Goal: Task Accomplishment & Management: Use online tool/utility

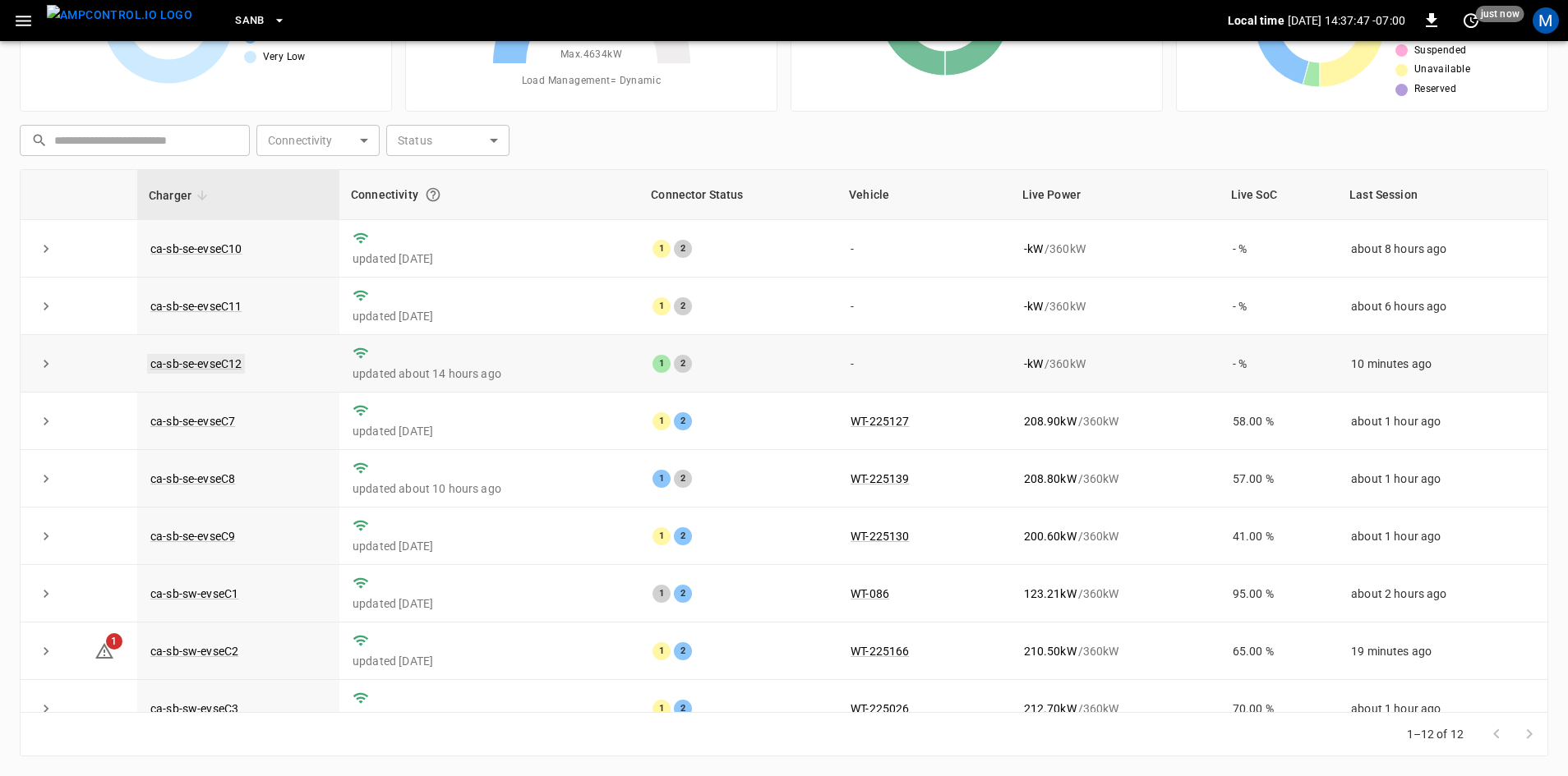
click at [222, 362] on link "ca-sb-se-evseC12" at bounding box center [196, 364] width 97 height 20
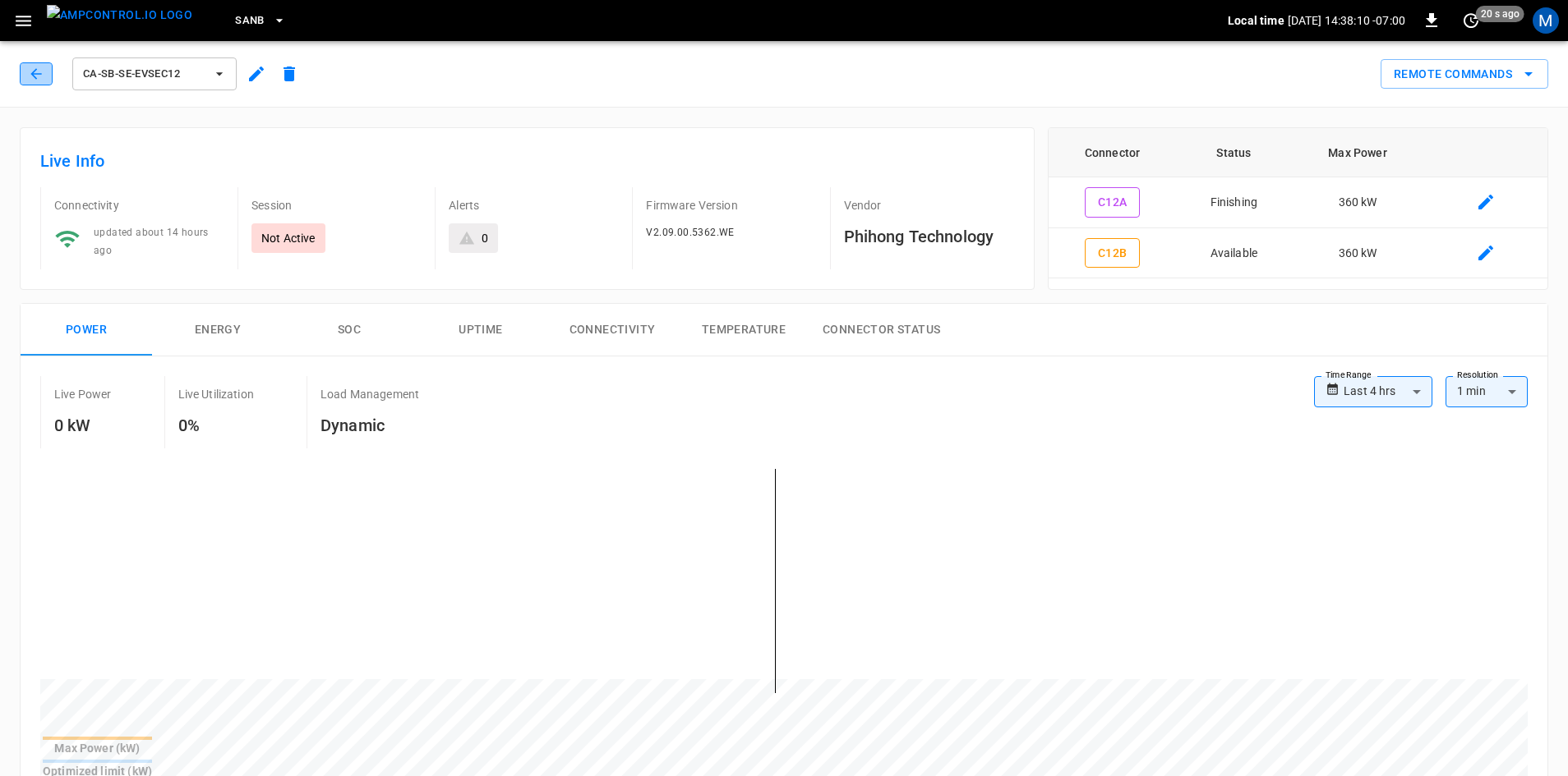
click at [33, 73] on icon "button" at bounding box center [35, 74] width 17 height 17
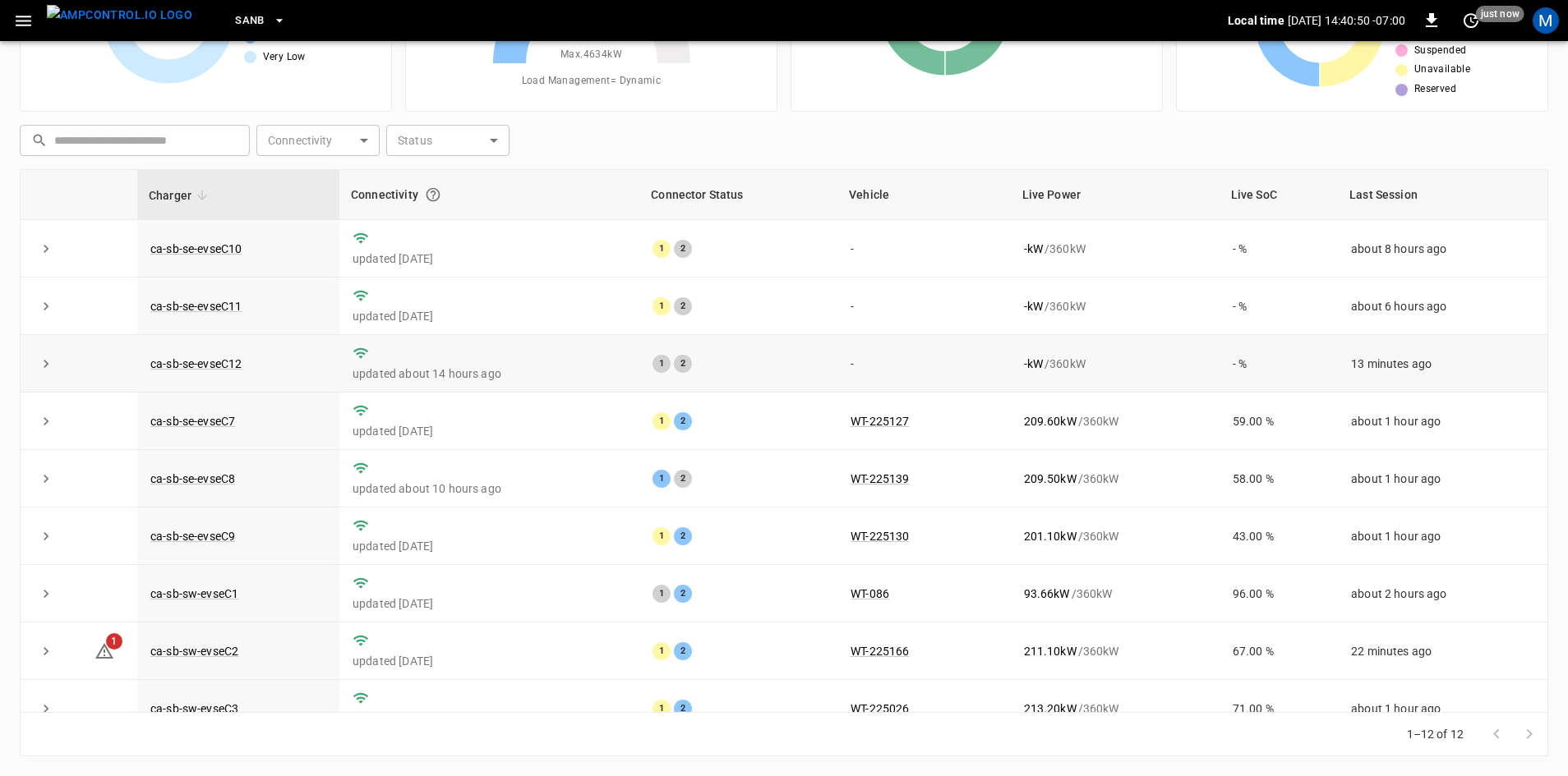
click at [51, 363] on icon "expand row" at bounding box center [45, 364] width 17 height 17
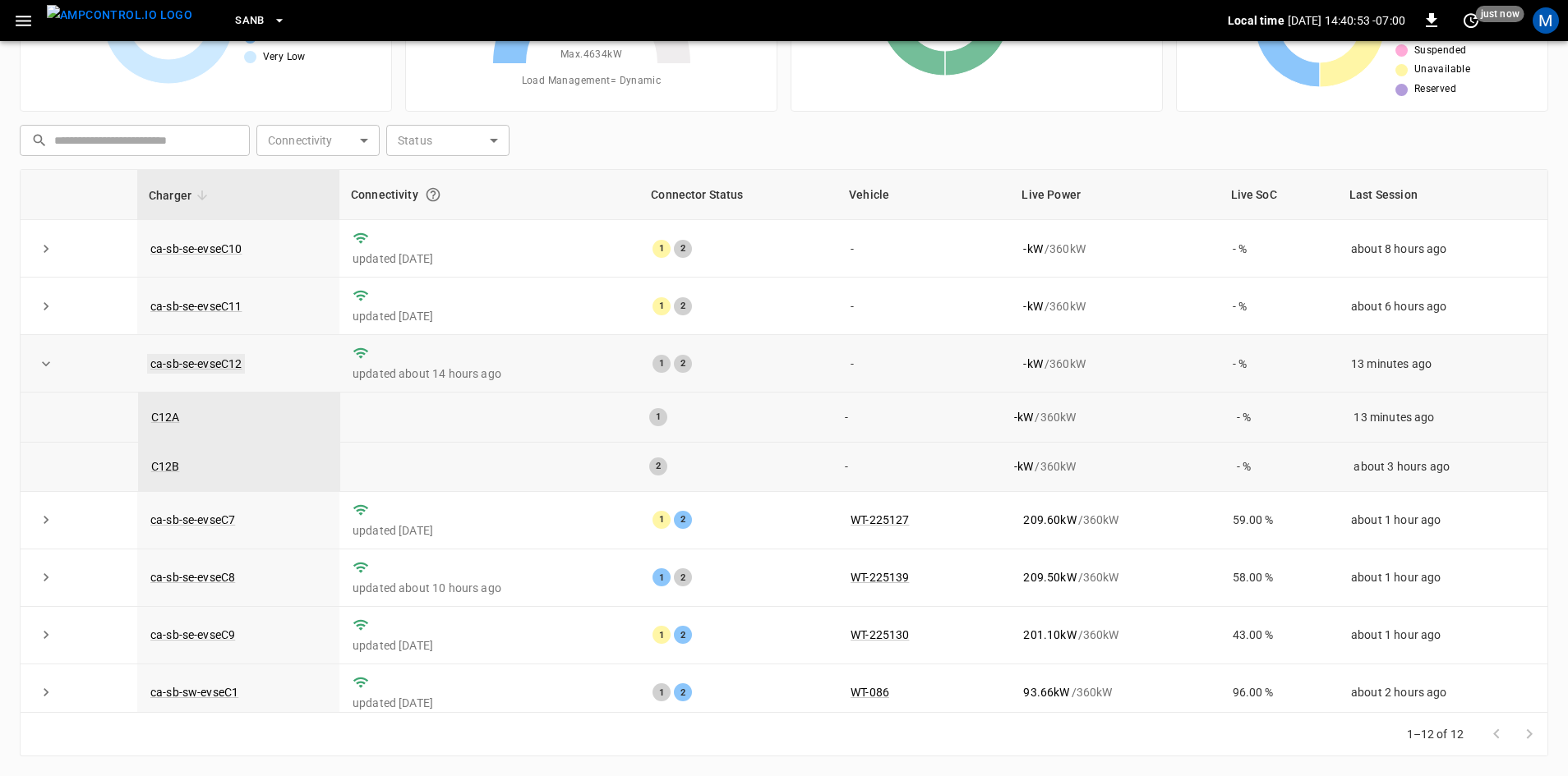
click at [241, 370] on link "ca-sb-se-evseC12" at bounding box center [196, 364] width 97 height 20
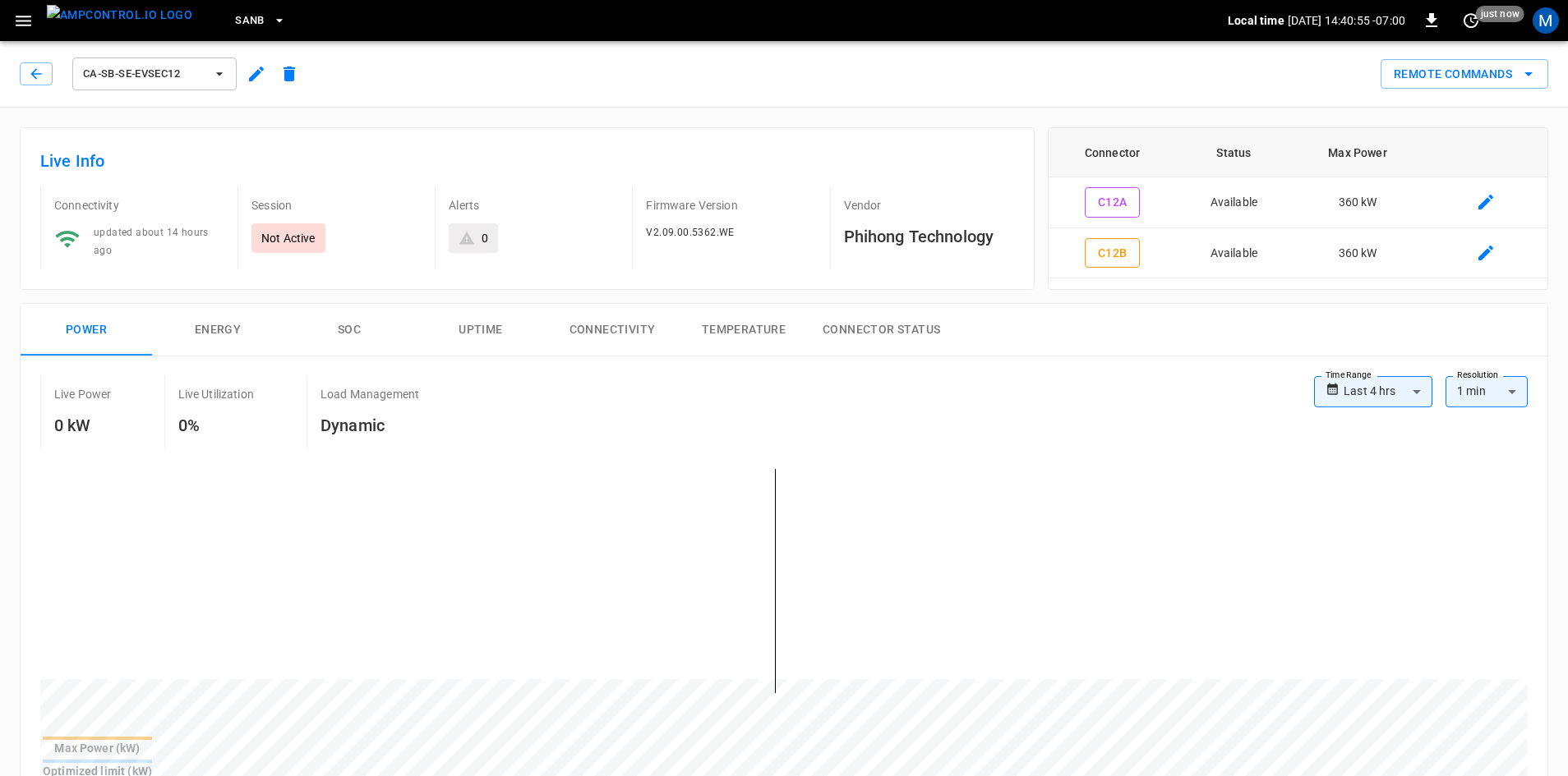
click at [1431, 78] on button "Remote Commands" at bounding box center [1464, 74] width 167 height 30
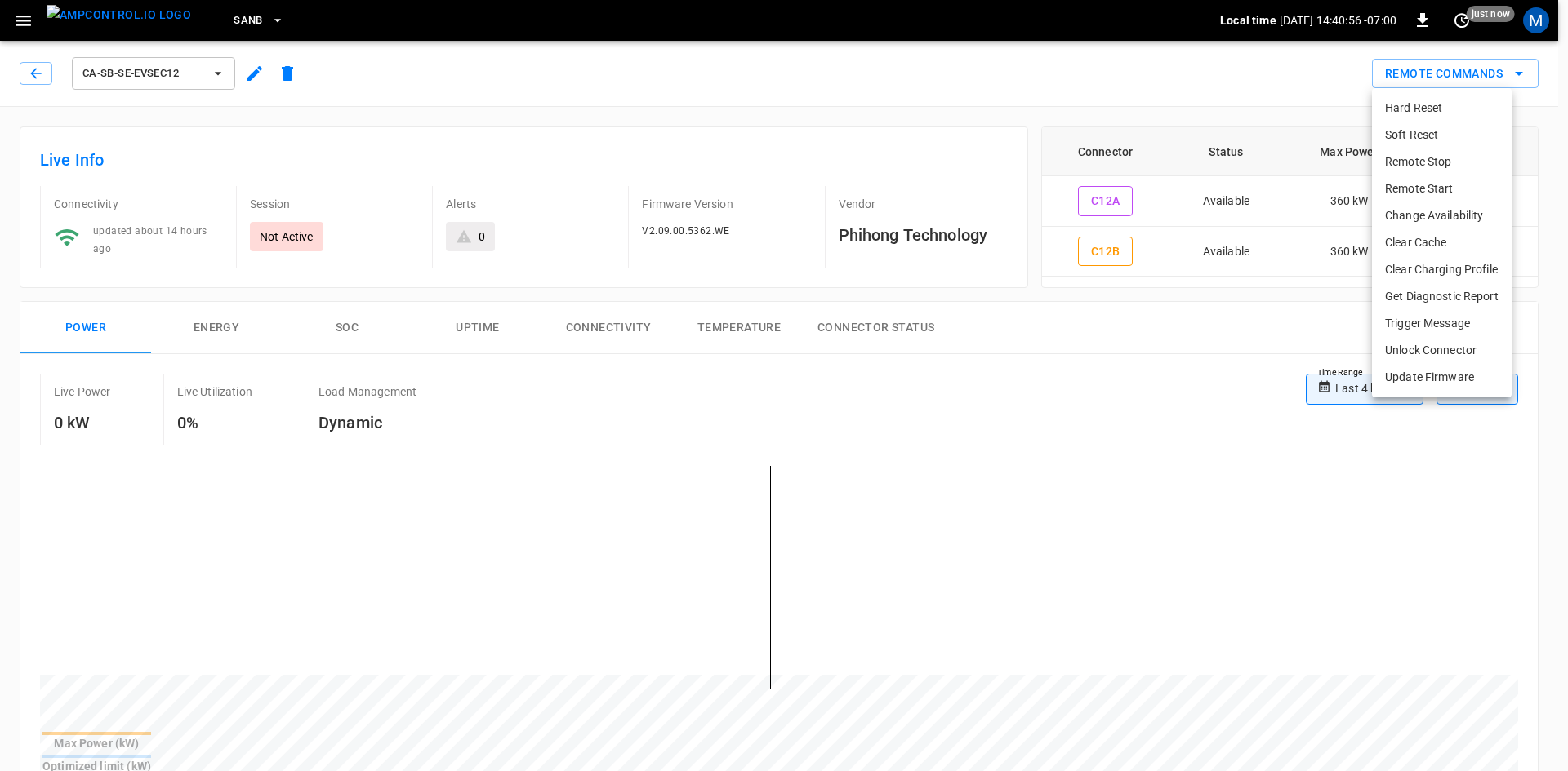
click at [1400, 111] on li "Hard Reset" at bounding box center [1441, 108] width 140 height 27
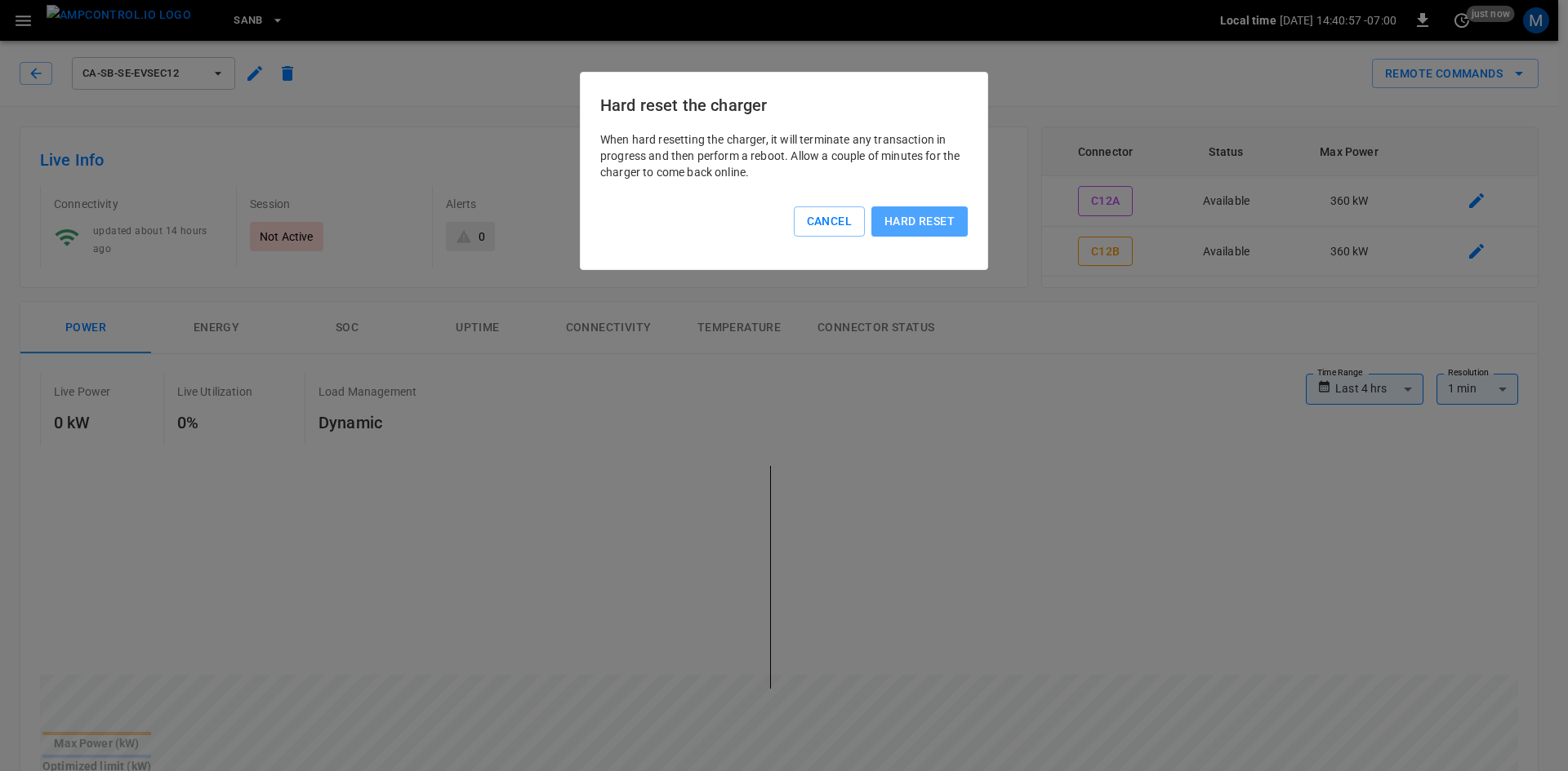
click at [953, 215] on button "Hard reset" at bounding box center [919, 221] width 97 height 30
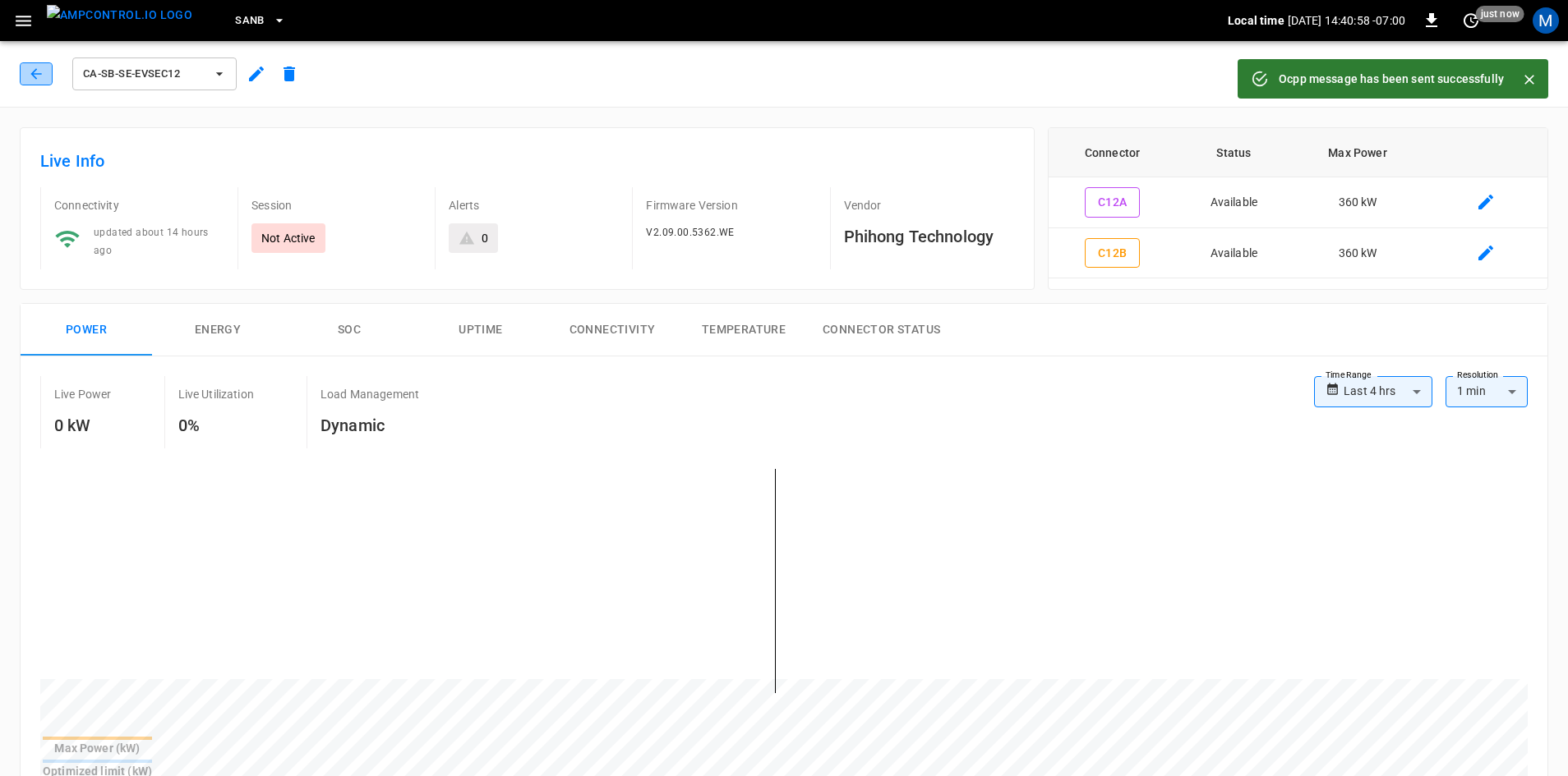
click at [22, 72] on button "button" at bounding box center [35, 73] width 32 height 23
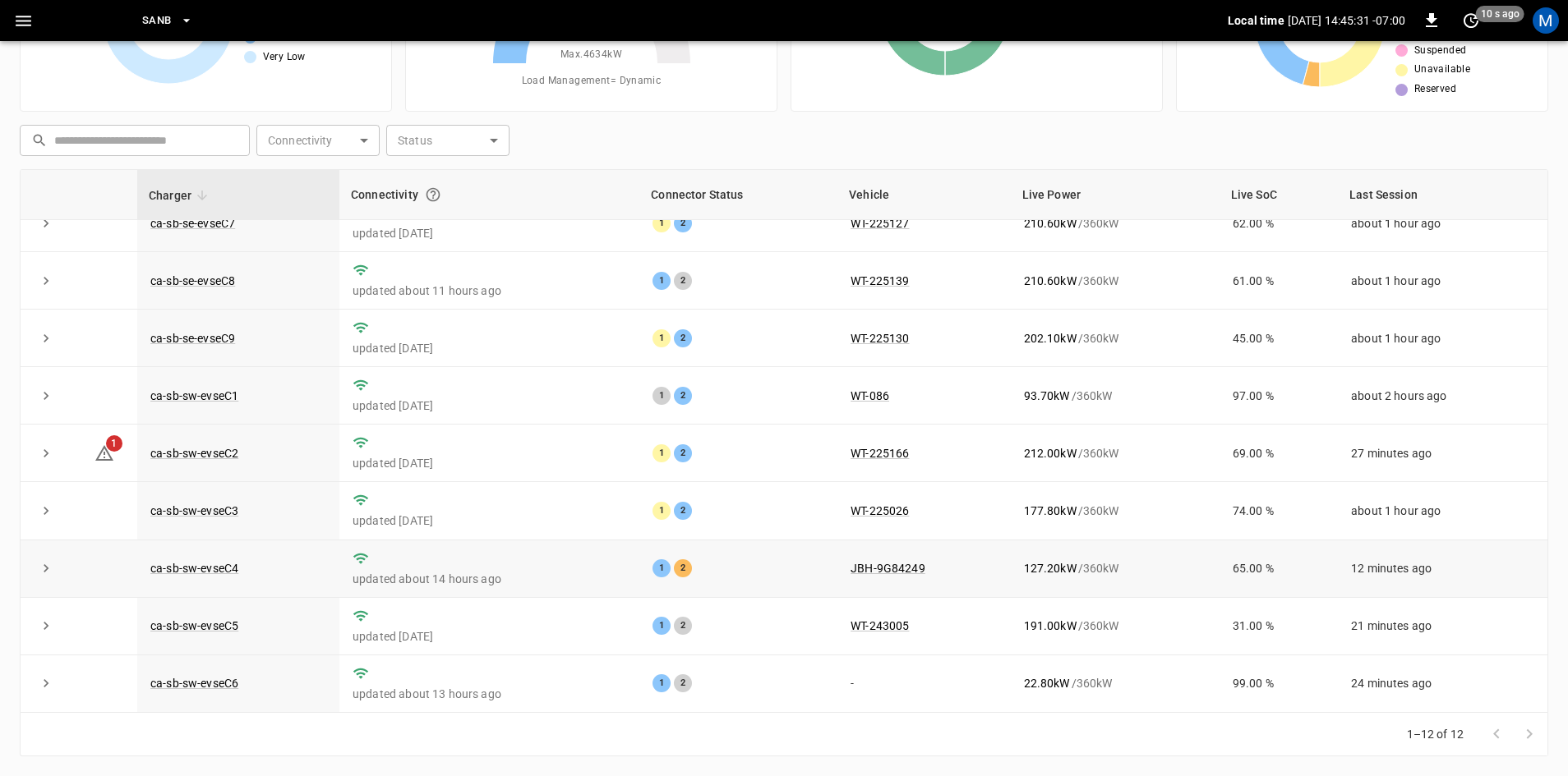
scroll to position [208, 0]
drag, startPoint x: 70, startPoint y: 571, endPoint x: 56, endPoint y: 569, distance: 14.1
click at [63, 571] on td at bounding box center [46, 569] width 51 height 57
click at [56, 569] on button "expand row" at bounding box center [45, 567] width 25 height 25
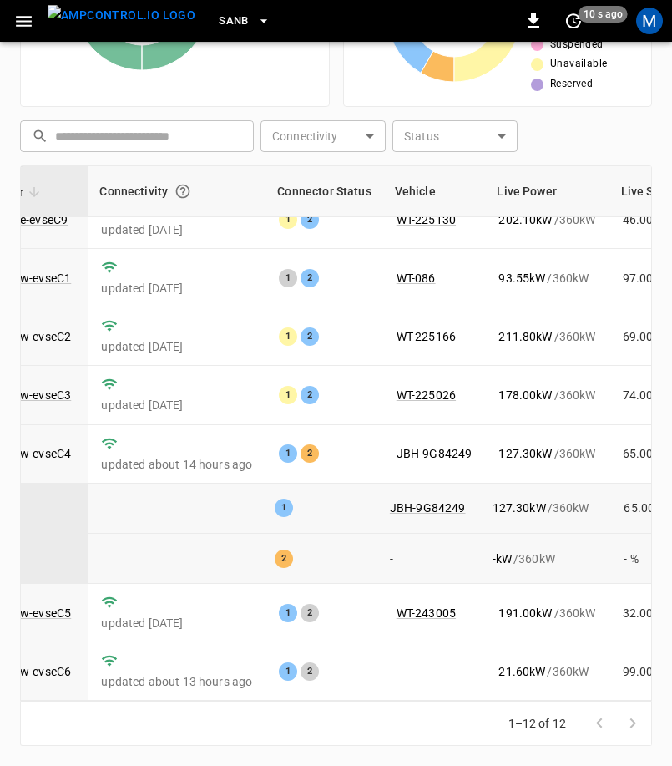
scroll to position [339, 156]
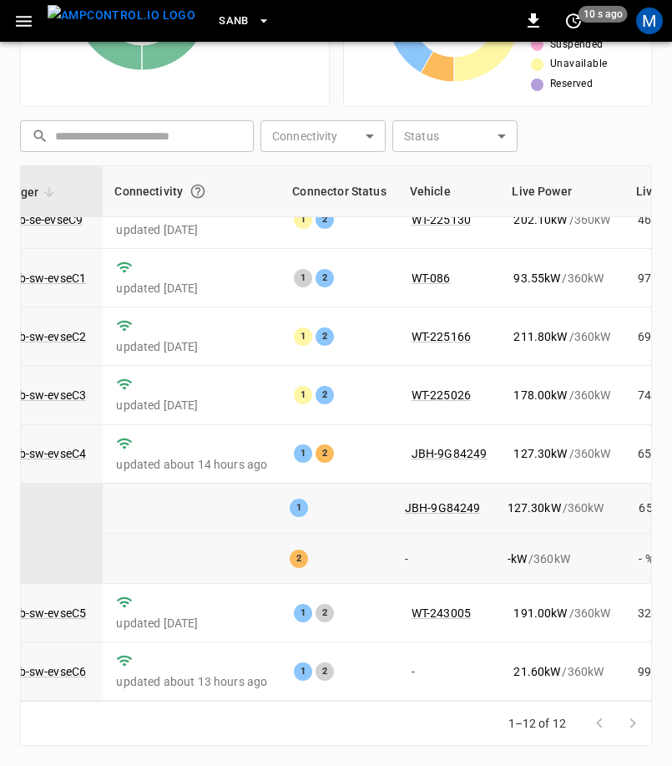
click at [452, 718] on div "1–12 of 12" at bounding box center [336, 724] width 632 height 44
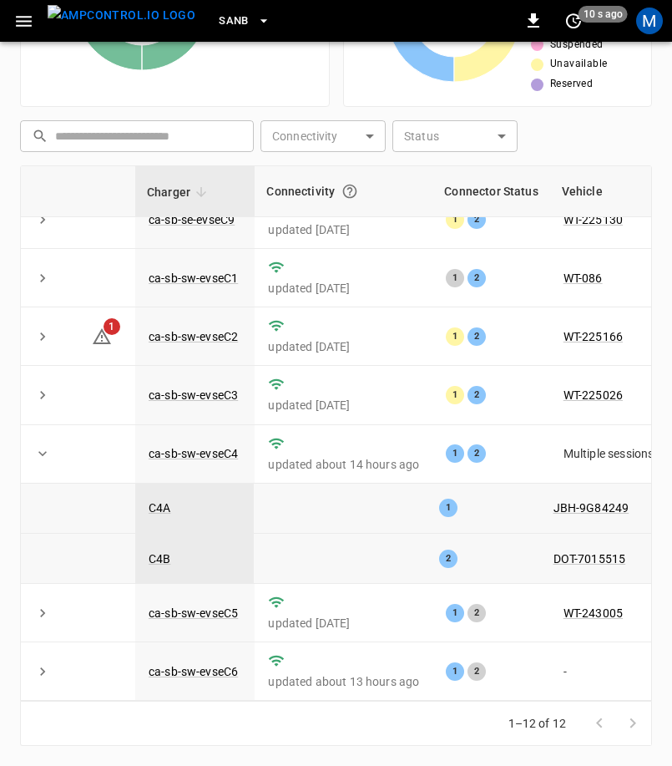
scroll to position [339, 0]
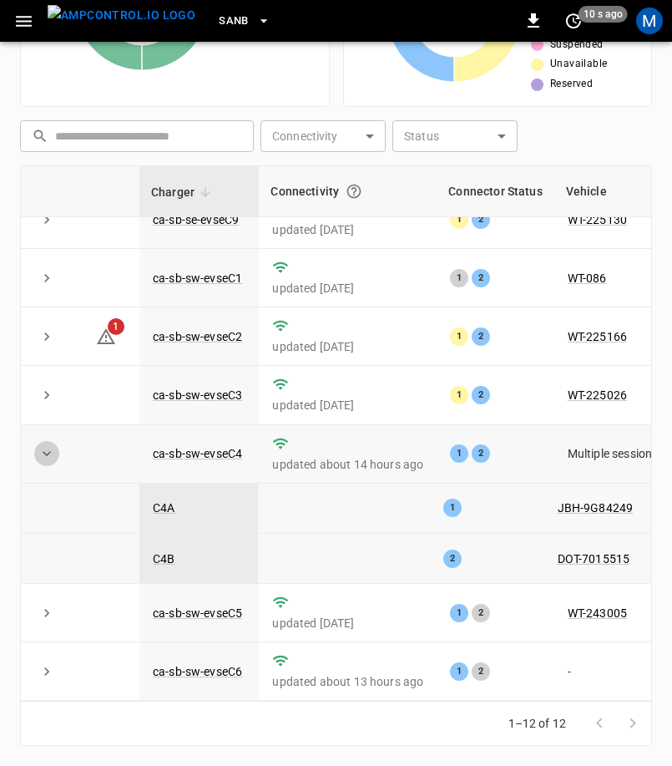
click at [48, 446] on icon "expand row" at bounding box center [46, 453] width 17 height 17
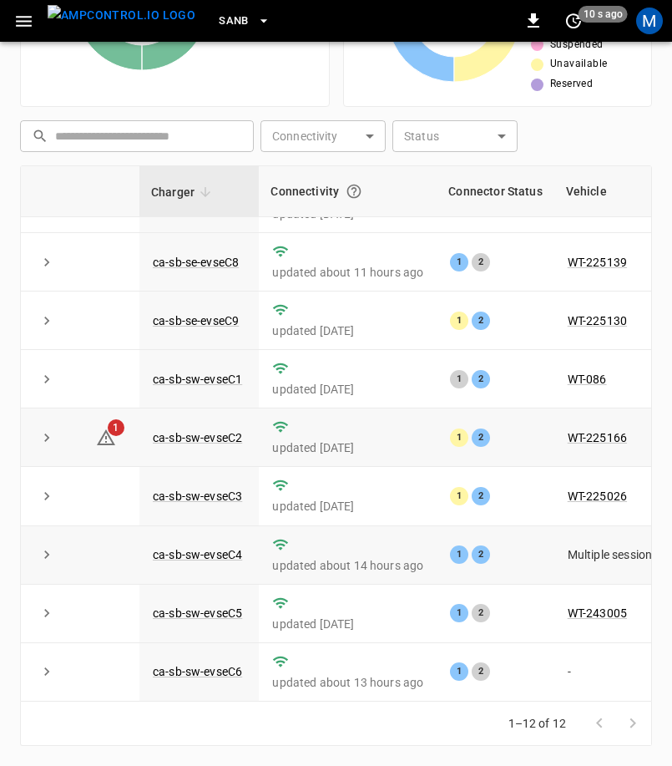
scroll to position [238, 0]
click at [371, 684] on td "updated about 13 hours ago" at bounding box center [348, 672] width 178 height 58
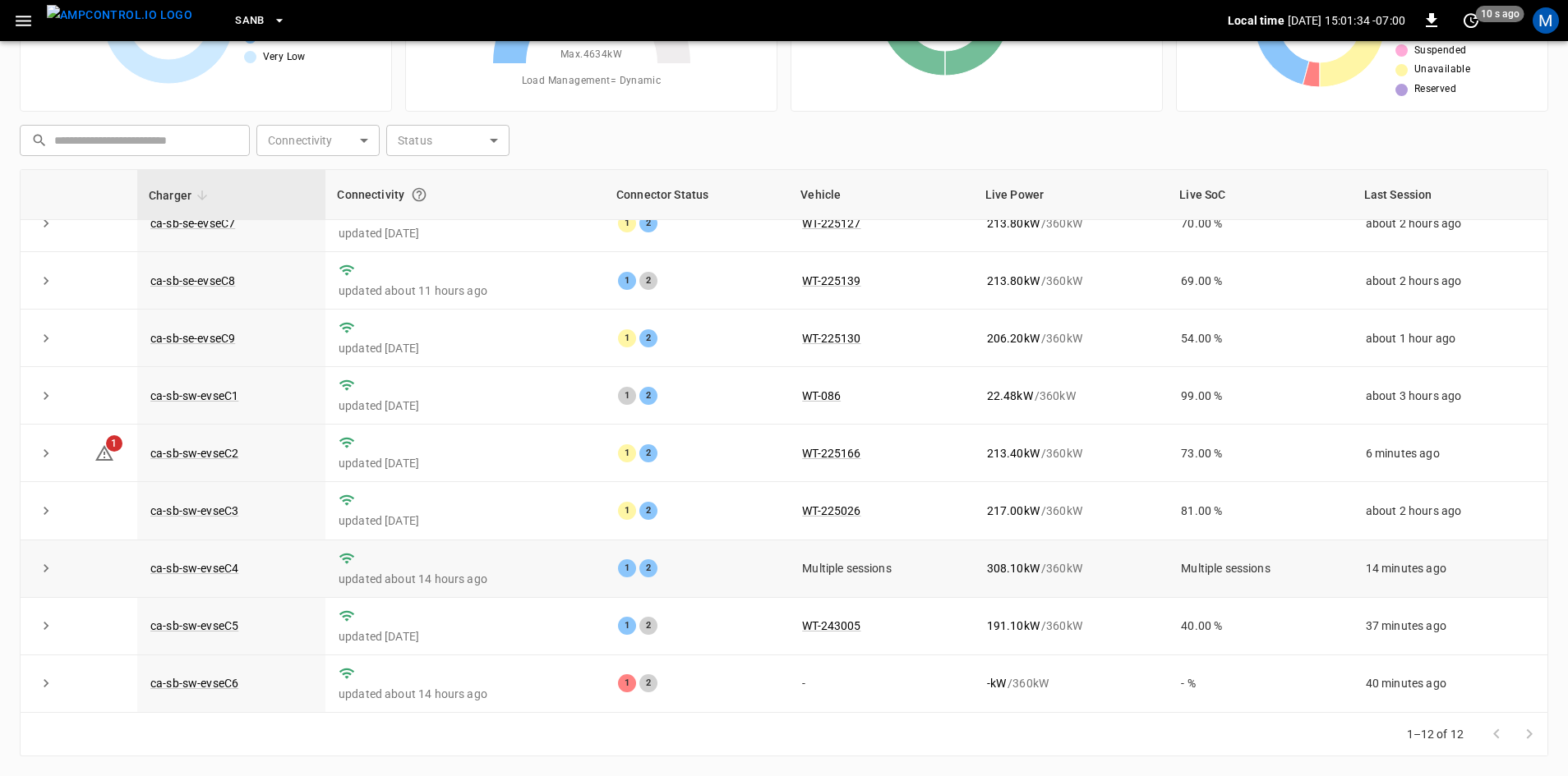
scroll to position [208, 0]
click at [41, 563] on icon "expand row" at bounding box center [45, 568] width 17 height 17
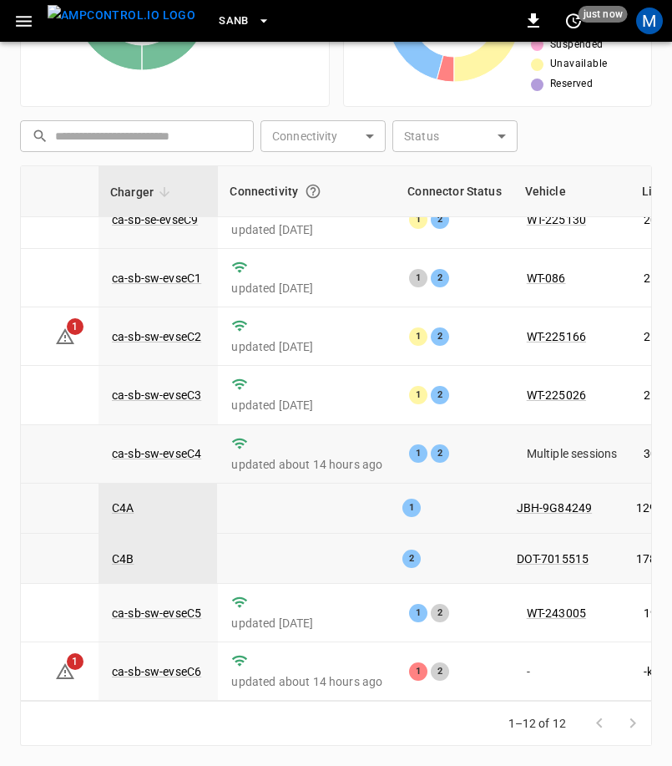
scroll to position [339, 0]
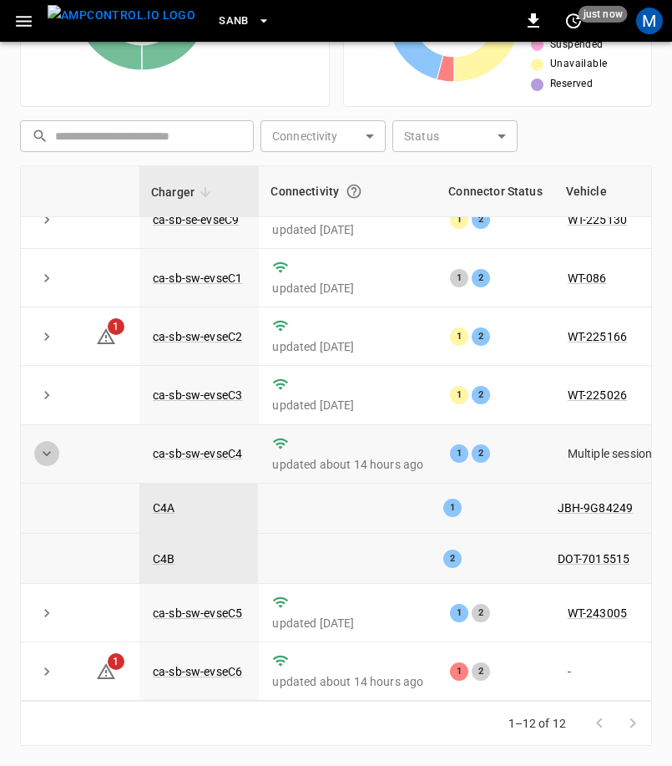
click at [45, 445] on icon "expand row" at bounding box center [46, 453] width 17 height 17
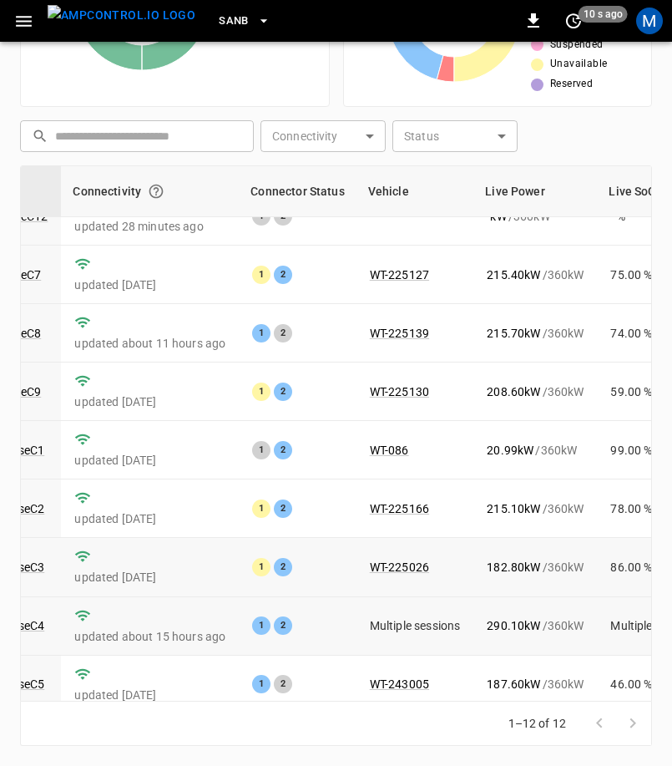
scroll to position [238, 198]
